Goal: Task Accomplishment & Management: Manage account settings

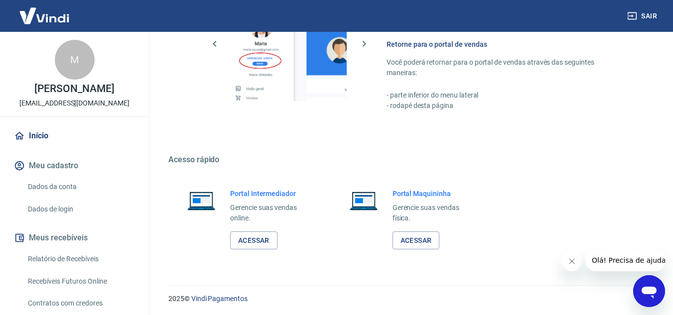
scroll to position [605, 0]
click at [255, 239] on link "Acessar" at bounding box center [253, 240] width 47 height 18
